Goal: Complete application form

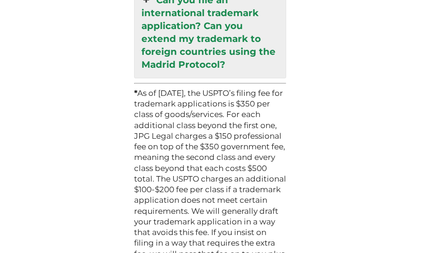
scroll to position [3096, 0]
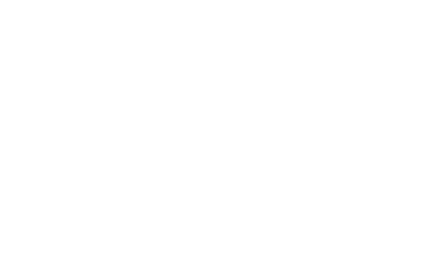
click at [0, 0] on html at bounding box center [0, 0] width 0 height 0
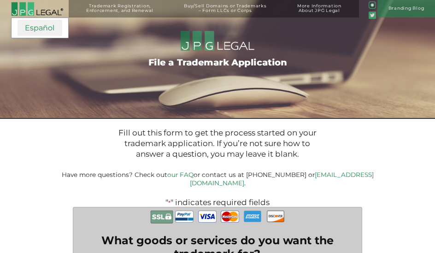
click at [44, 35] on link "Español" at bounding box center [39, 28] width 45 height 17
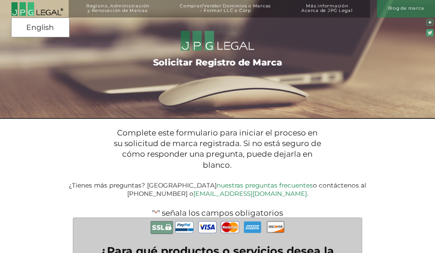
click at [0, 0] on link "English" at bounding box center [0, 0] width 0 height 0
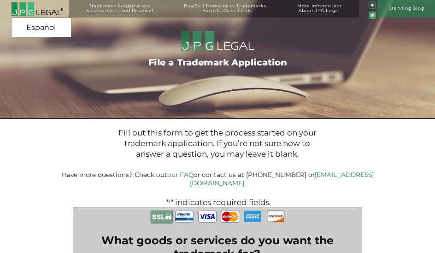
click at [0, 0] on link "Español" at bounding box center [0, 0] width 0 height 0
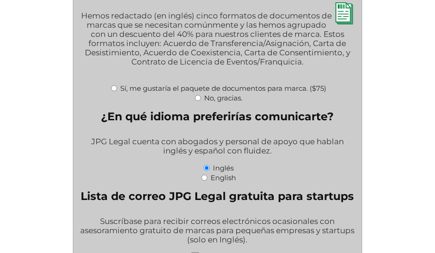
scroll to position [1769, 0]
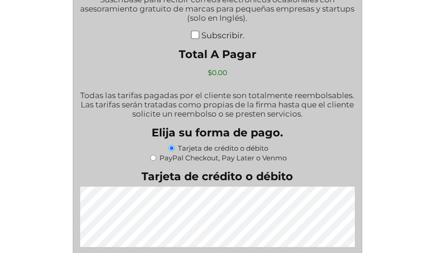
click at [192, 35] on input "Subscribir." at bounding box center [195, 34] width 8 height 8
checkbox input "true"
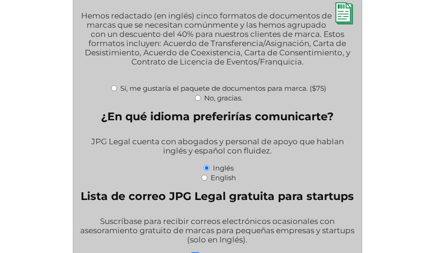
click at [197, 95] on input "No, gracias." at bounding box center [198, 98] width 6 height 6
radio input "true"
click at [203, 178] on div "English" at bounding box center [217, 177] width 275 height 10
click at [204, 176] on input "English" at bounding box center [204, 177] width 6 height 6
radio input "true"
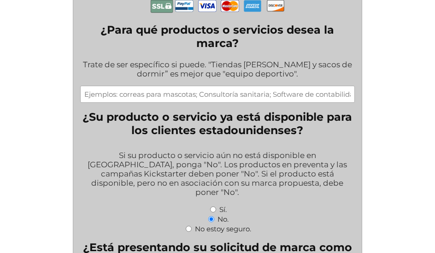
scroll to position [0, 0]
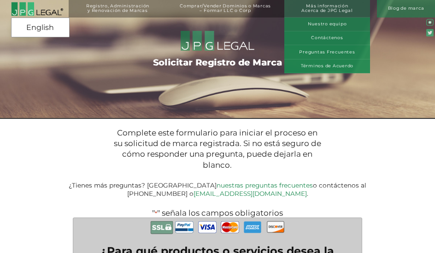
click at [354, 8] on link "Más información Acerca de JPG Legal" at bounding box center [326, 12] width 77 height 17
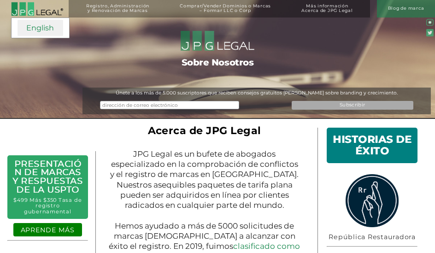
click at [48, 24] on link "English" at bounding box center [40, 28] width 46 height 17
click at [52, 29] on link "English" at bounding box center [40, 28] width 46 height 17
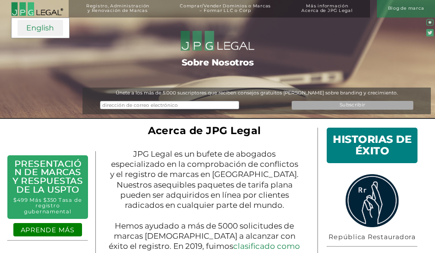
click at [52, 29] on link "English" at bounding box center [40, 28] width 46 height 17
click at [48, 22] on link "English" at bounding box center [40, 28] width 46 height 17
click at [49, 16] on link at bounding box center [32, 10] width 65 height 17
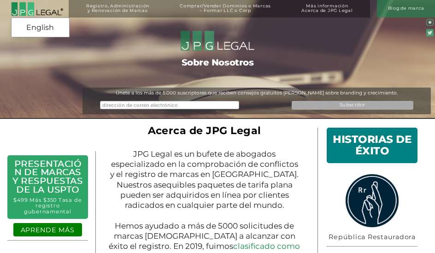
click at [49, 16] on link at bounding box center [32, 10] width 65 height 17
